Goal: Find specific page/section: Find specific page/section

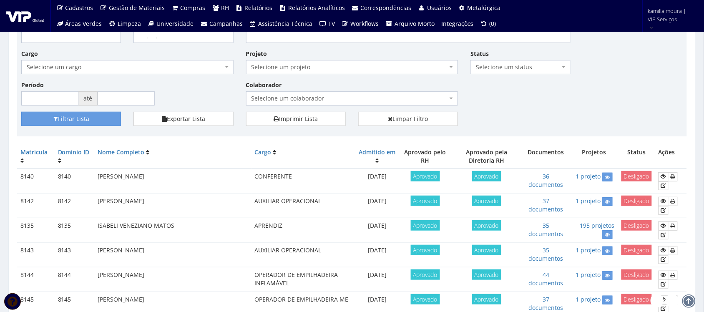
scroll to position [57, 0]
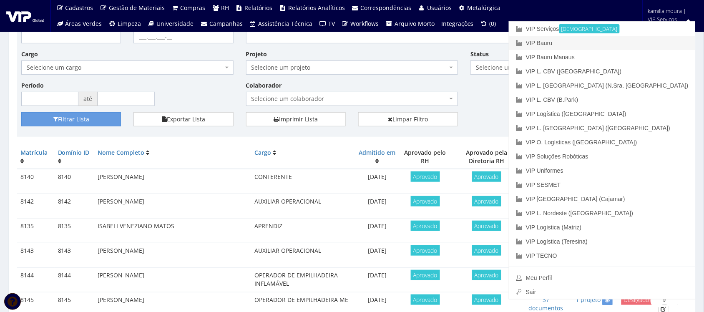
click at [622, 40] on link "VIP Bauru" at bounding box center [602, 43] width 186 height 14
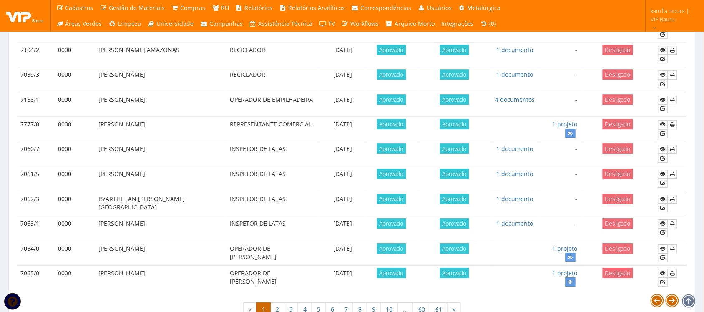
scroll to position [739, 0]
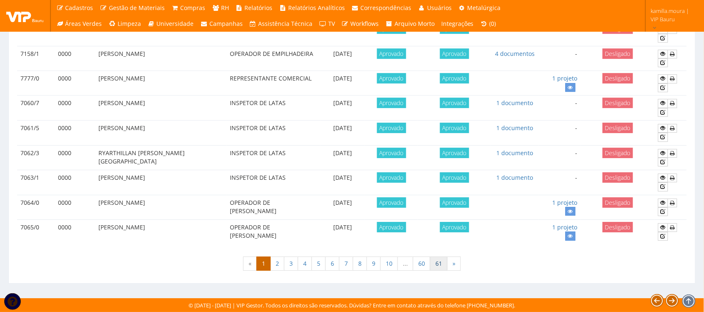
click at [441, 262] on link "61" at bounding box center [439, 264] width 18 height 14
